Goal: Transaction & Acquisition: Purchase product/service

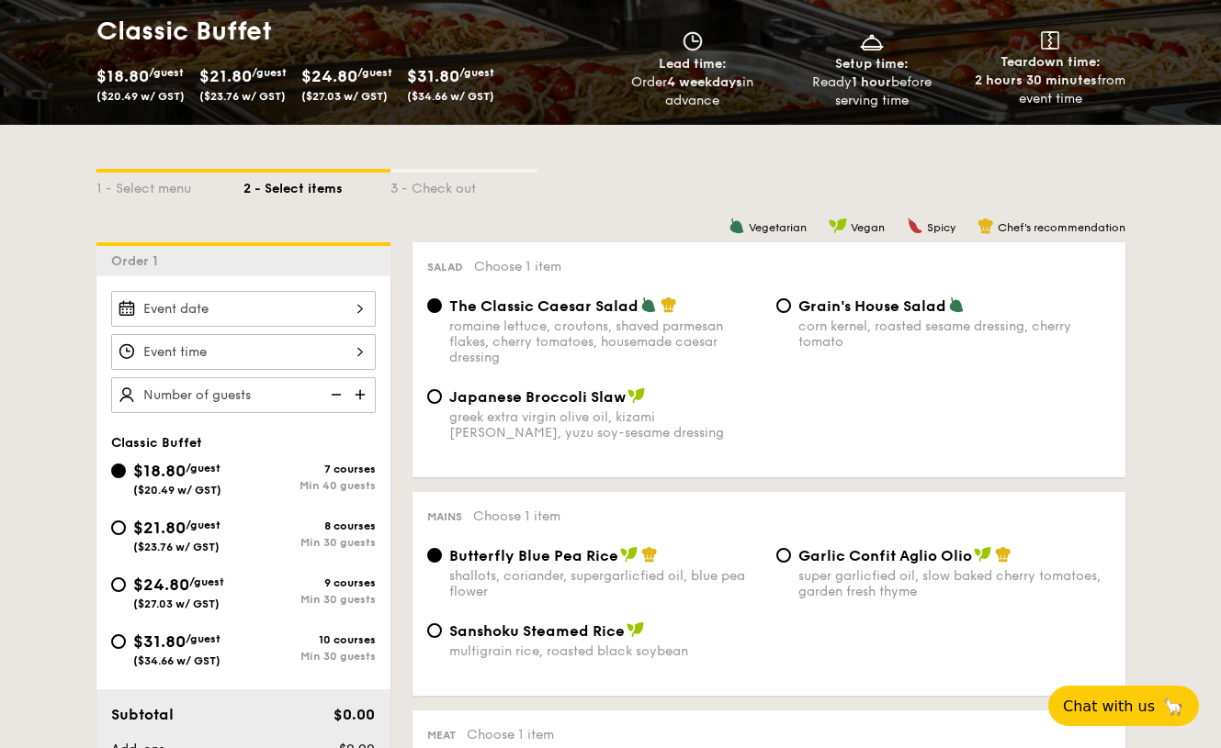
scroll to position [276, 0]
click at [164, 598] on span "($27.03 w/ GST)" at bounding box center [176, 604] width 86 height 13
click at [126, 592] on input "$24.80 /guest ($27.03 w/ GST) 9 courses Min 30 guests" at bounding box center [118, 585] width 15 height 15
radio input "true"
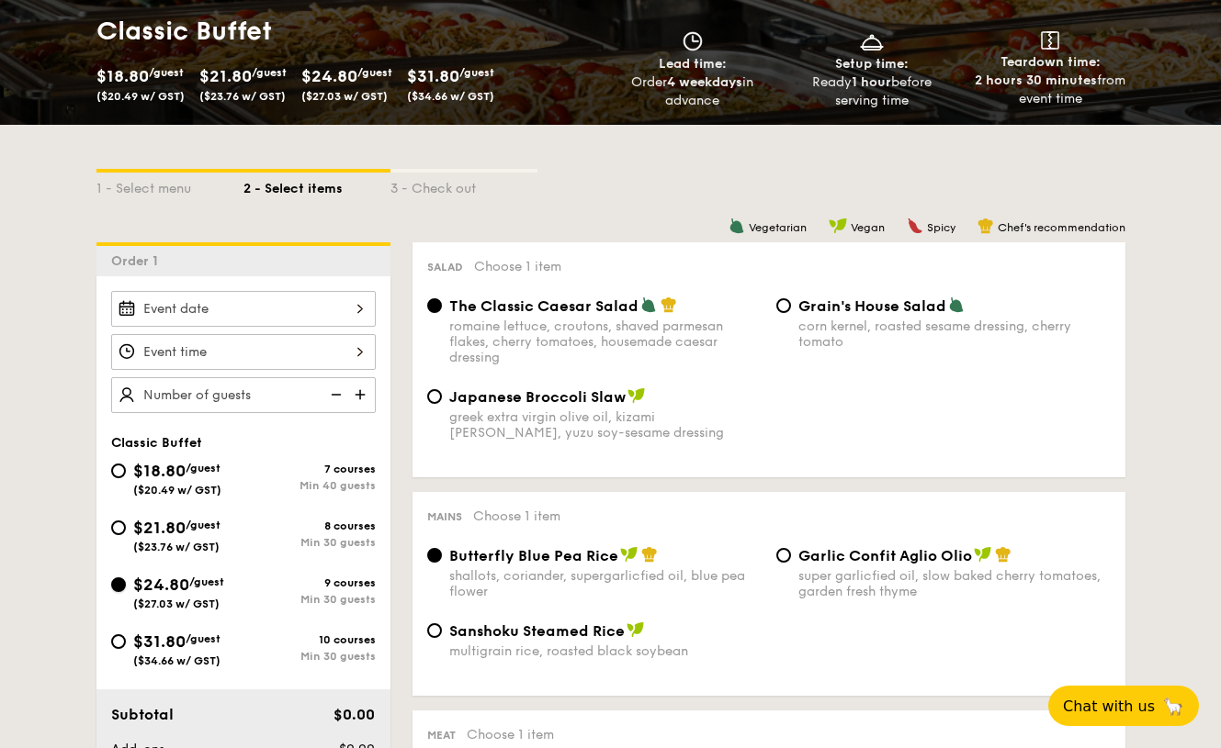
radio input "true"
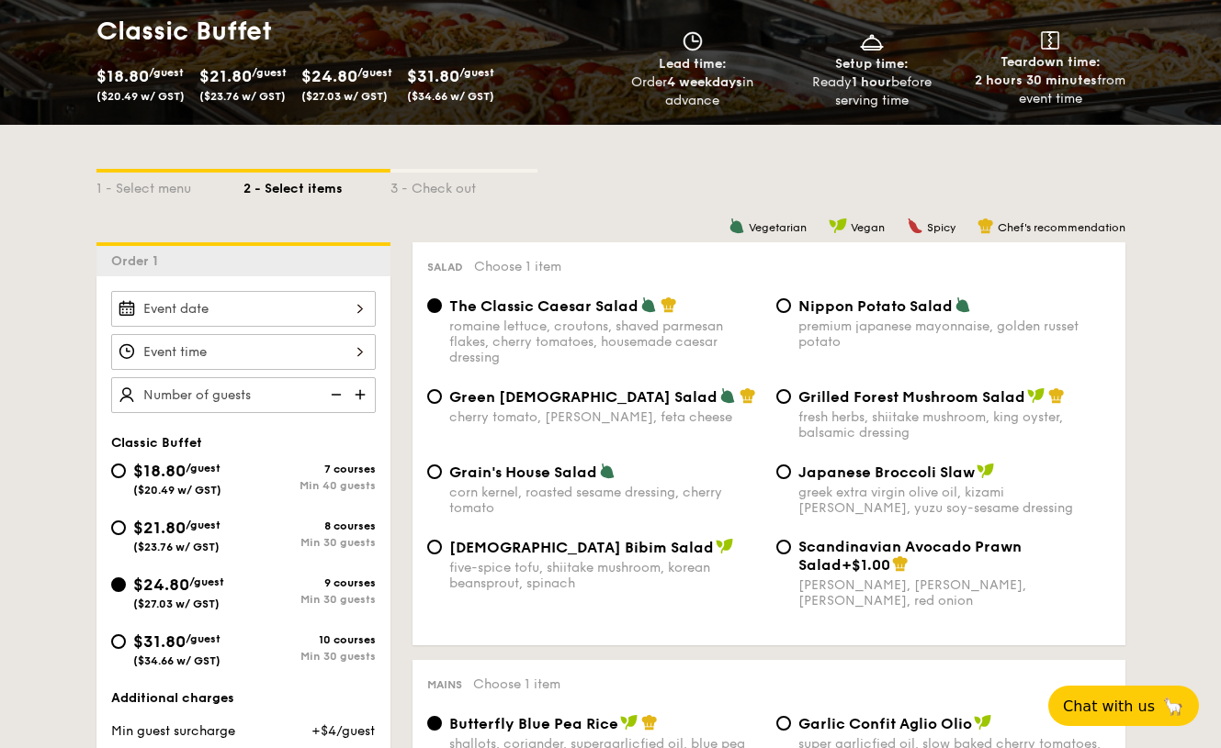
click at [602, 162] on div "1 - Select menu 2 - Select items 3 - Check out" at bounding box center [610, 184] width 1029 height 118
click at [210, 487] on span "($20.49 w/ GST)" at bounding box center [177, 490] width 88 height 13
click at [126, 478] on input "$18.80 /guest ($20.49 w/ GST) 7 courses Min 40 guests" at bounding box center [118, 471] width 15 height 15
radio input "true"
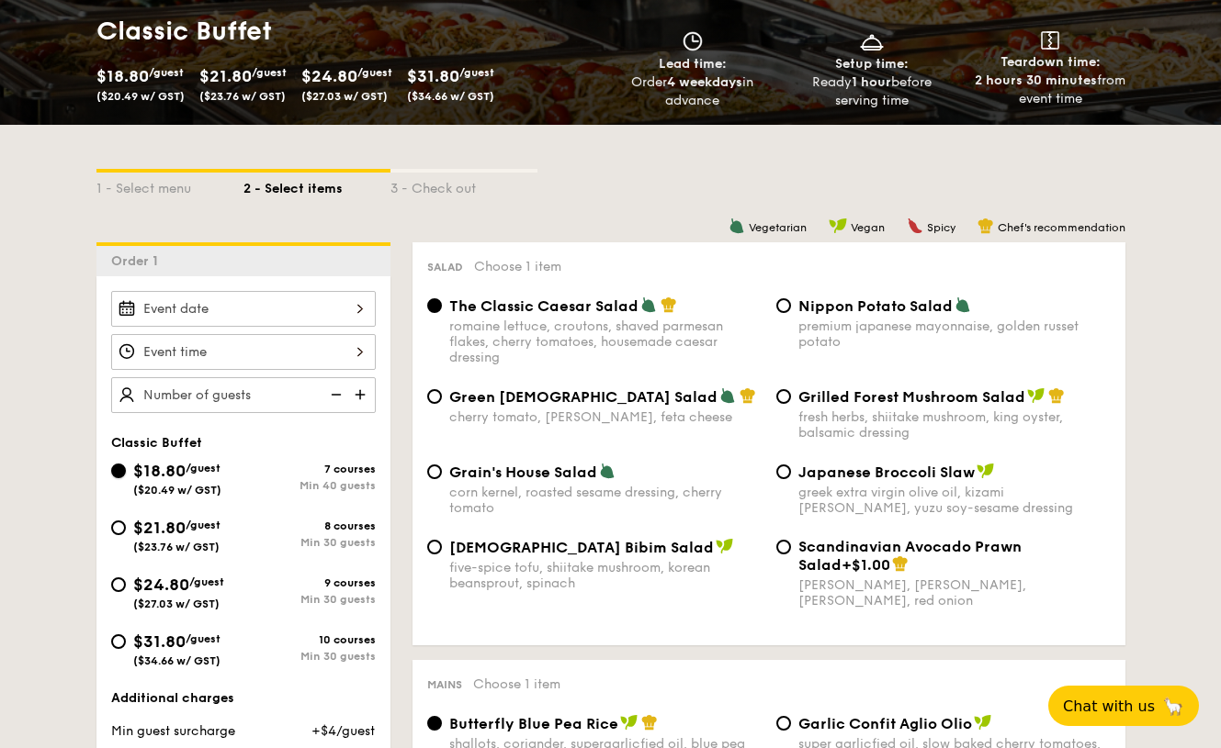
radio input "true"
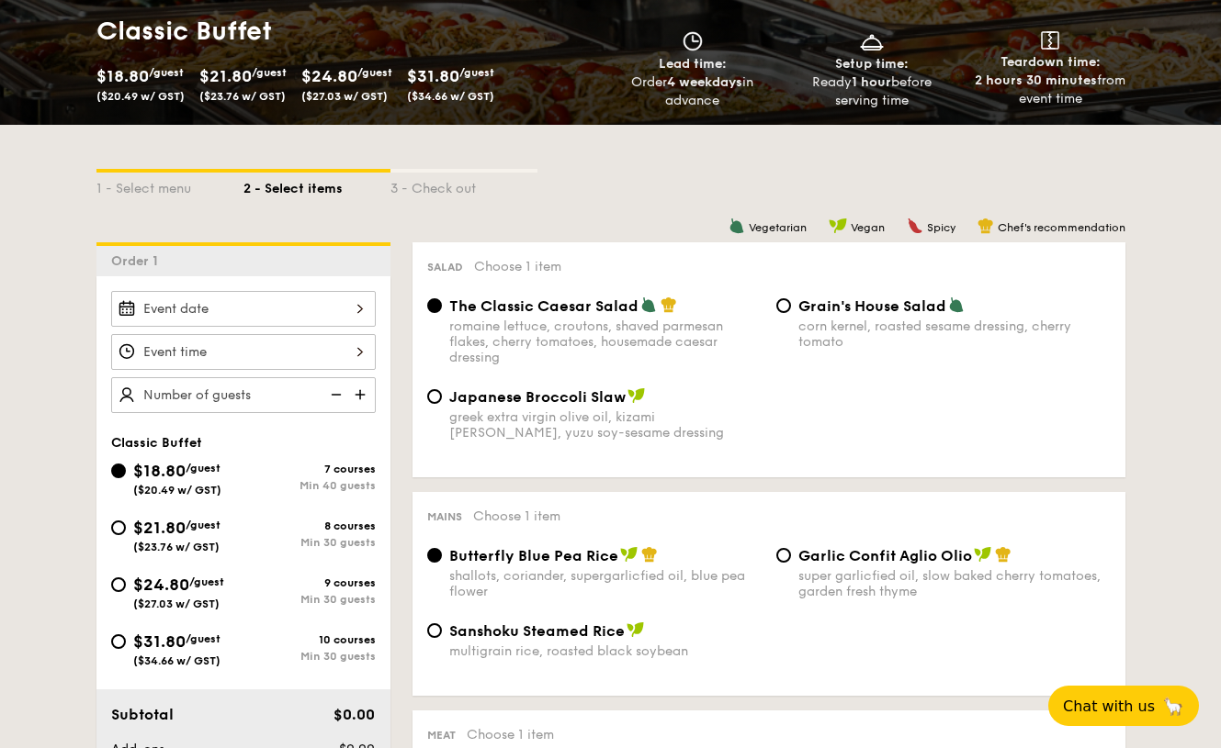
click at [186, 526] on span "$21.80" at bounding box center [159, 528] width 52 height 20
click at [126, 526] on input "$21.80 /guest ($23.76 w/ GST) 8 courses Min 30 guests" at bounding box center [118, 528] width 15 height 15
radio input "true"
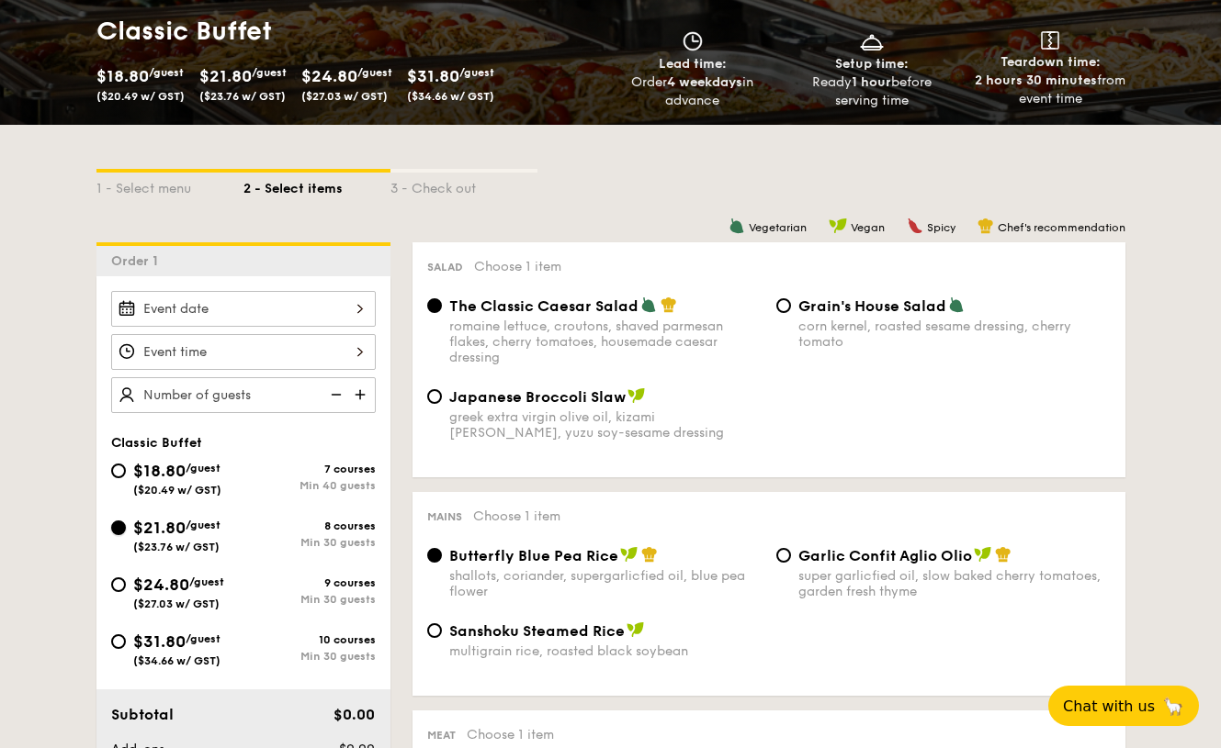
radio input "true"
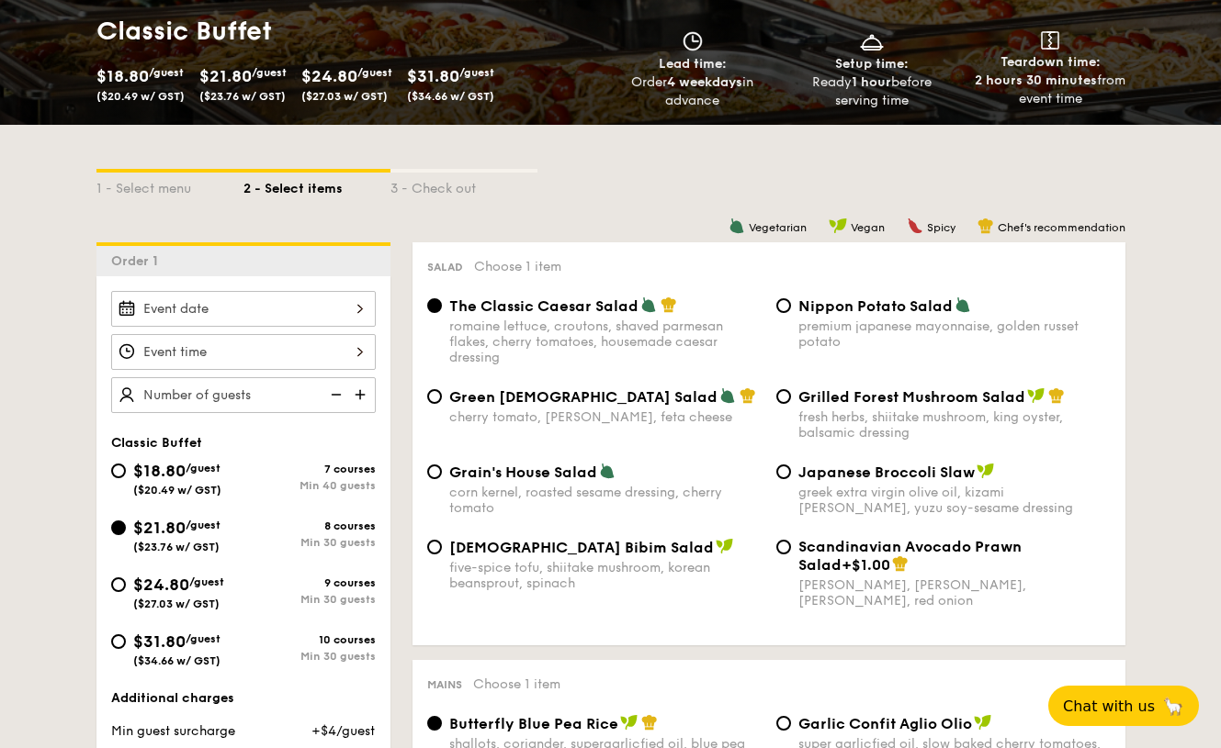
click at [175, 593] on span "$24.80" at bounding box center [161, 585] width 56 height 20
click at [126, 592] on input "$24.80 /guest ($27.03 w/ GST) 9 courses Min 30 guests" at bounding box center [118, 585] width 15 height 15
radio input "true"
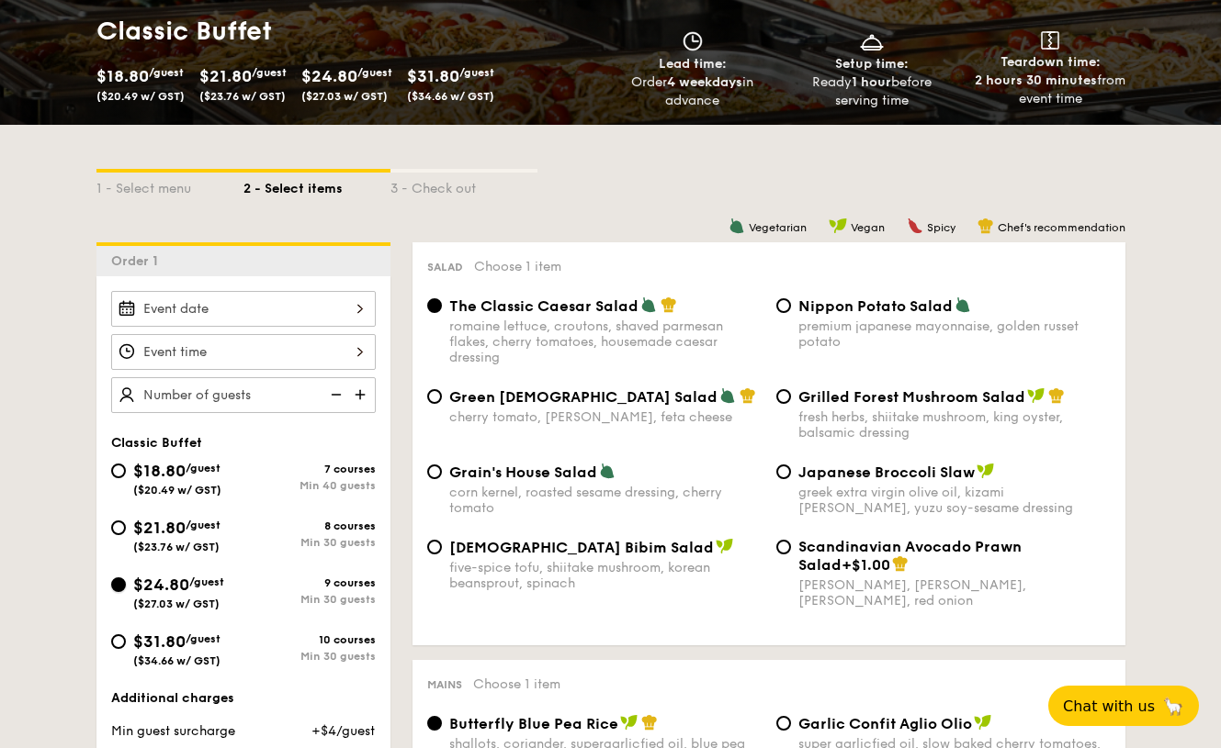
radio input "true"
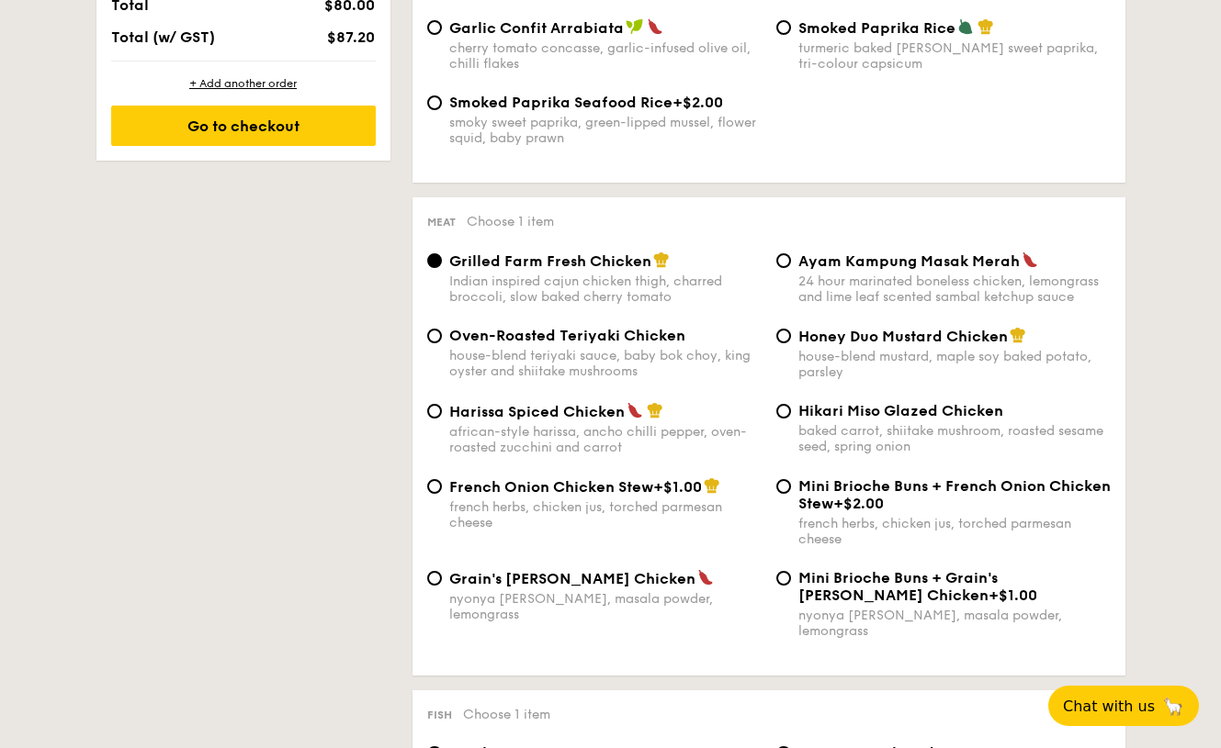
scroll to position [1239, 0]
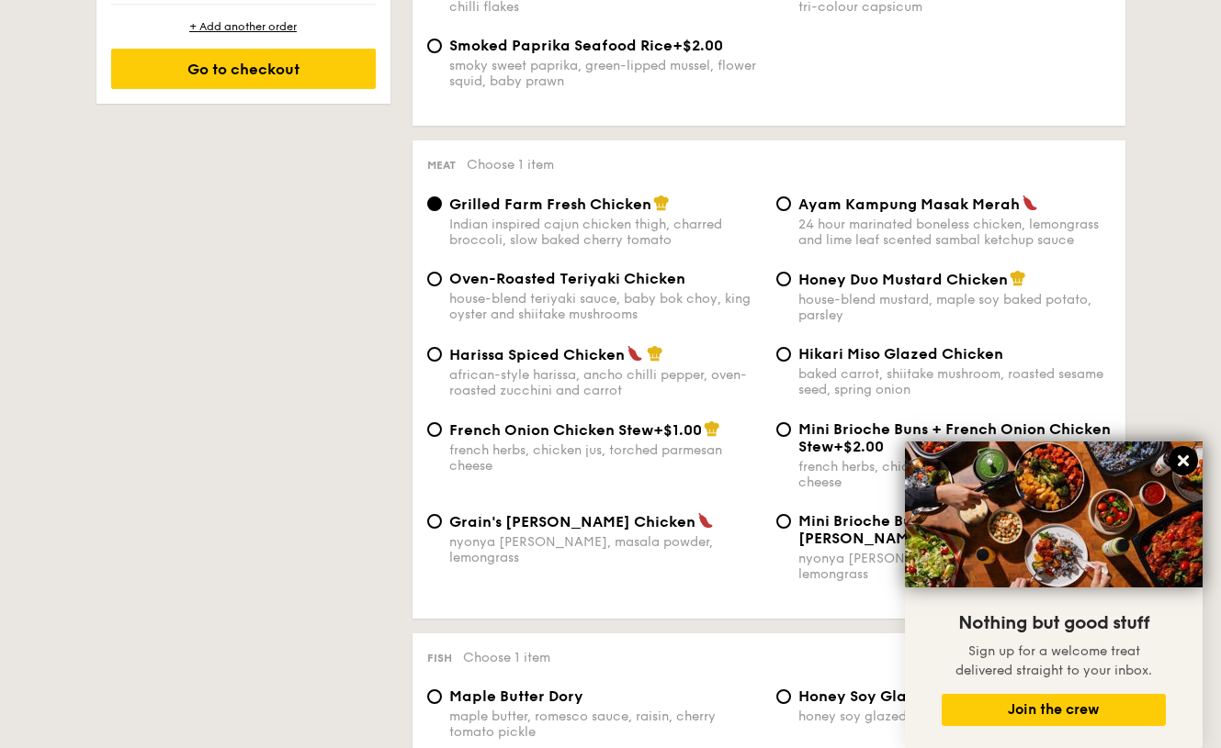
click at [1182, 458] on icon at bounding box center [1182, 461] width 11 height 11
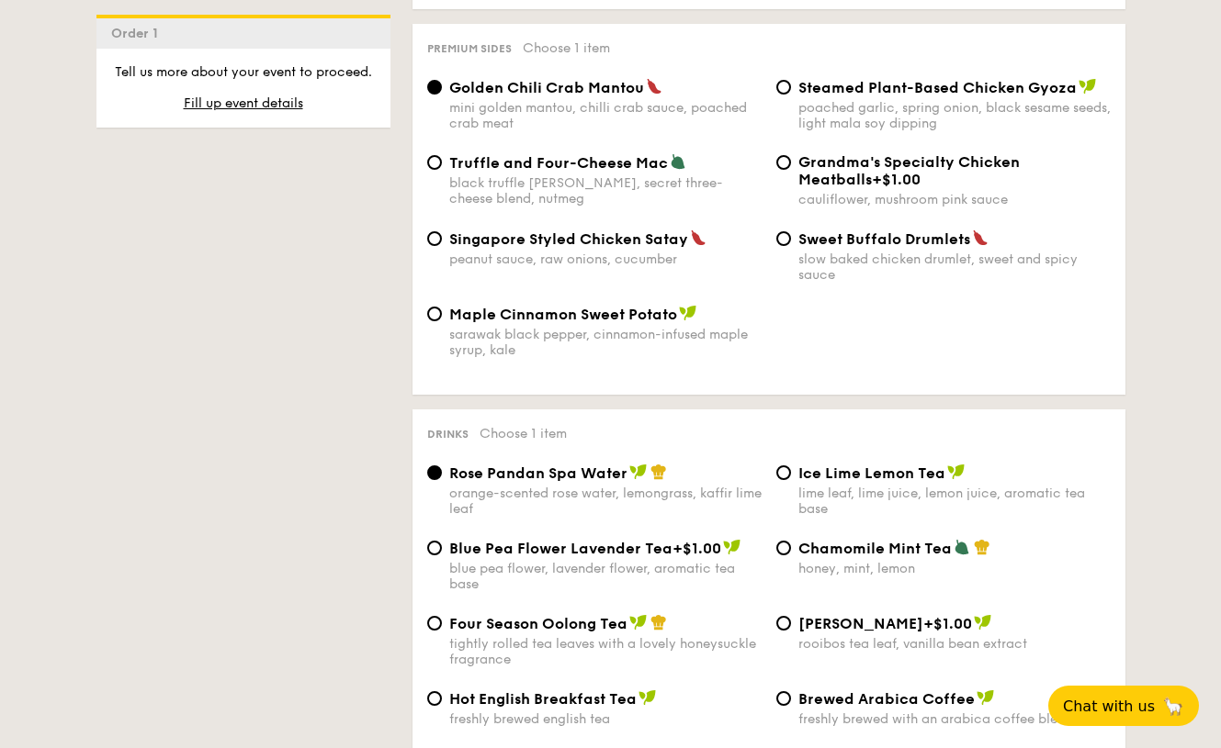
scroll to position [3719, 0]
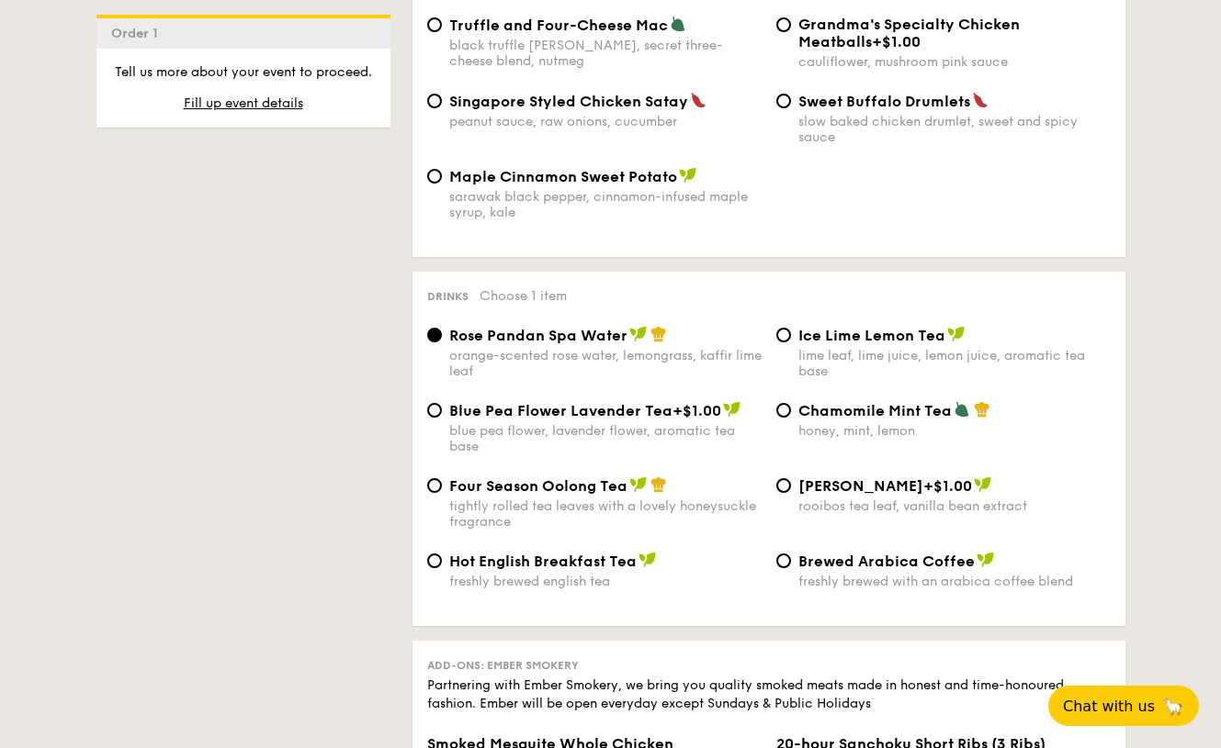
click at [415, 456] on div "Drinks Choose 1 item Rose Pandan Spa Water orange-scented rose water, lemongras…" at bounding box center [768, 449] width 713 height 354
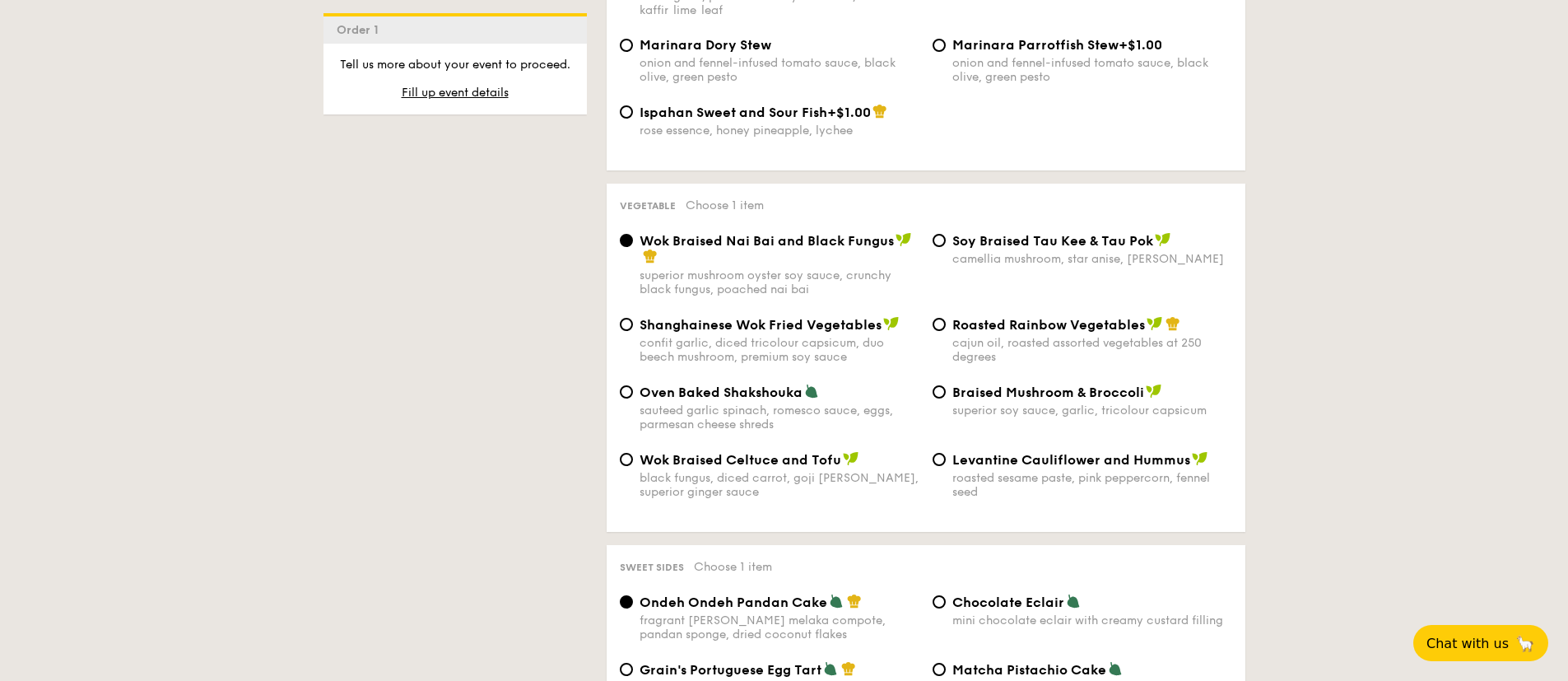
scroll to position [1975, 0]
